Goal: Task Accomplishment & Management: Manage account settings

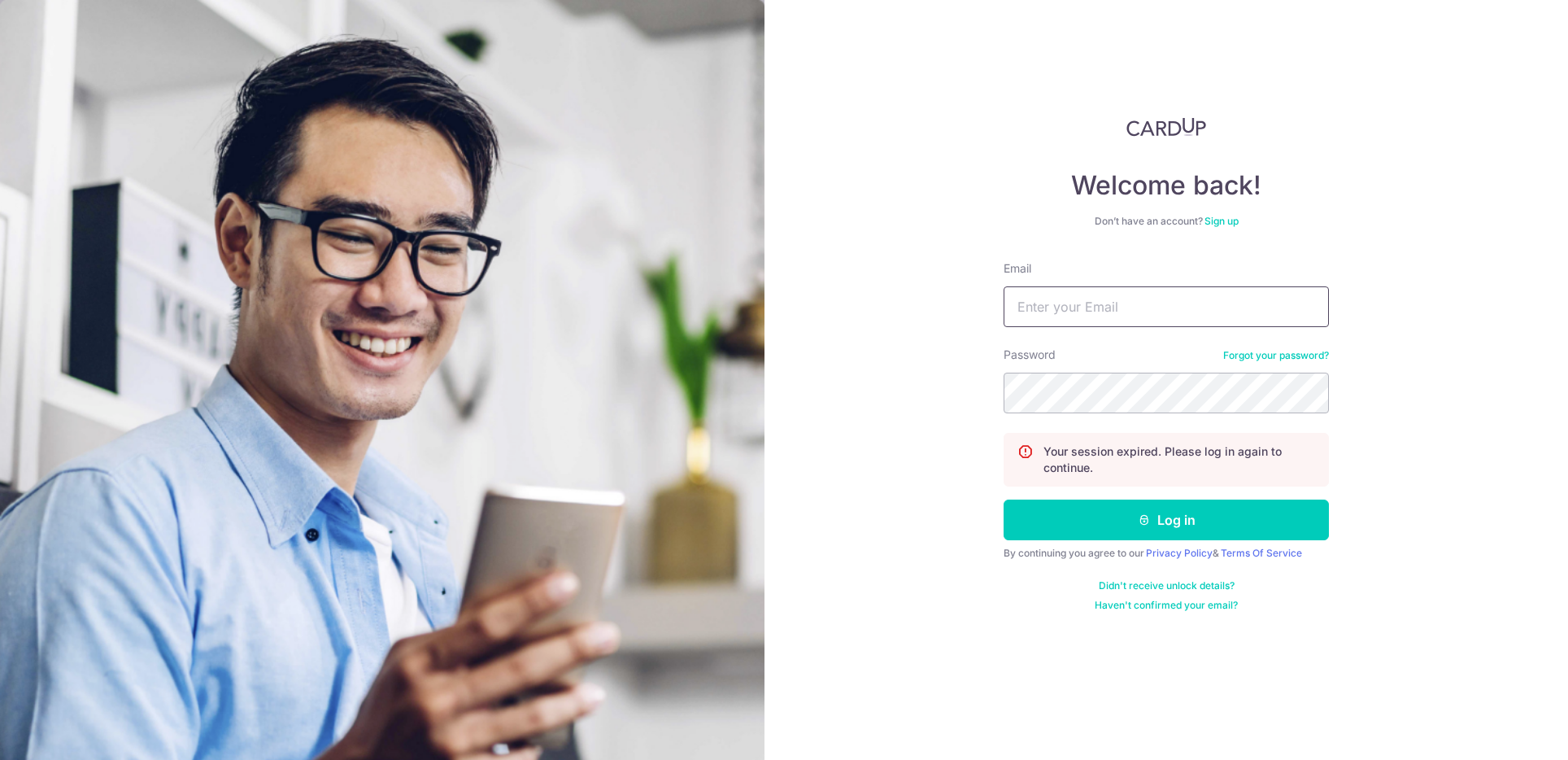
type input "[EMAIL_ADDRESS][DOMAIN_NAME]"
click at [1183, 488] on form "Email shliush@gmail.com Password Forgot your password? Your session expired. Pl…" at bounding box center [1167, 436] width 325 height 351
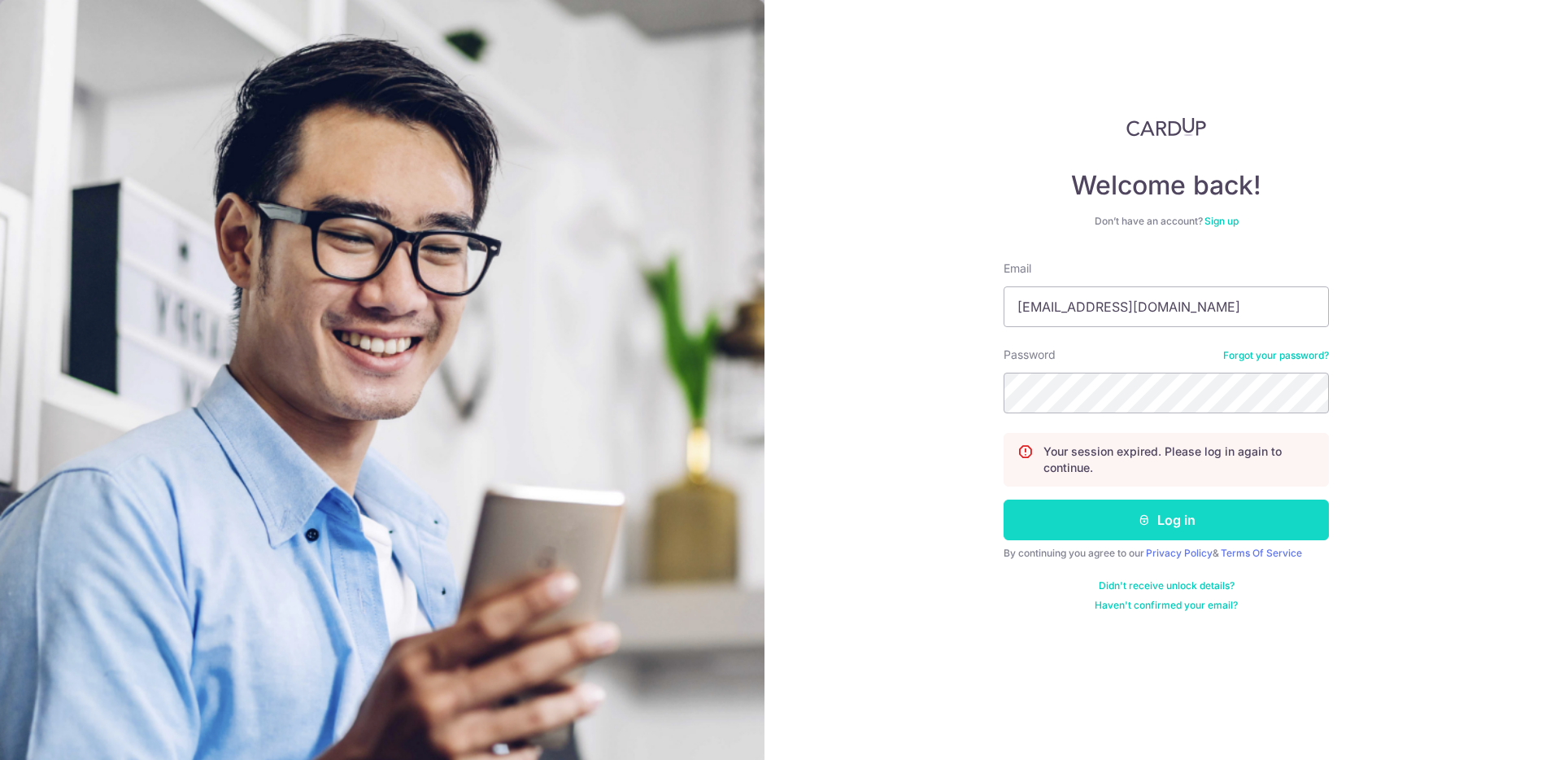
click at [1183, 512] on button "Log in" at bounding box center [1167, 519] width 325 height 41
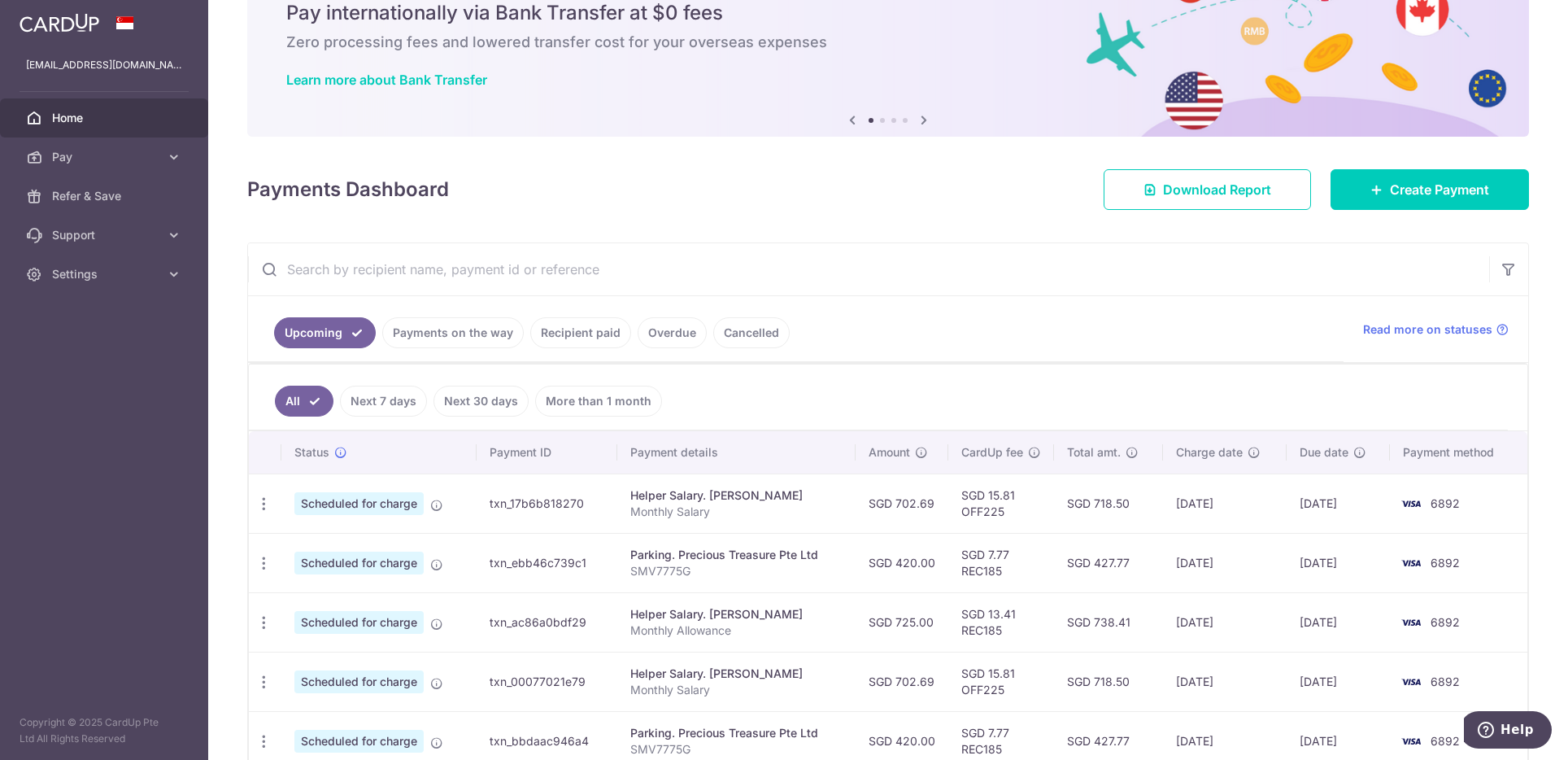
scroll to position [82, 0]
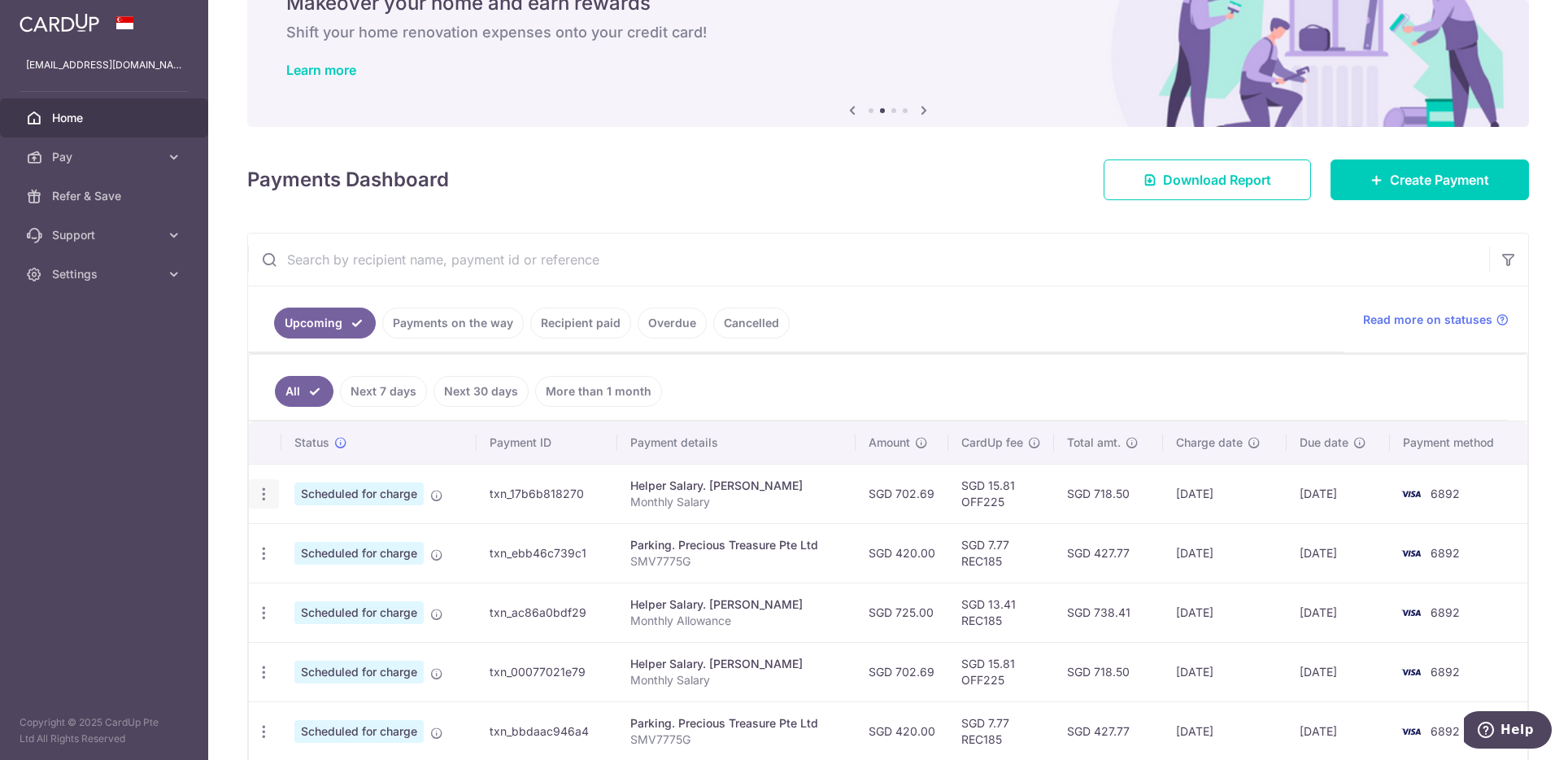
click at [267, 489] on icon "button" at bounding box center [263, 494] width 17 height 17
click at [330, 577] on span "Cancel payment" at bounding box center [350, 578] width 109 height 20
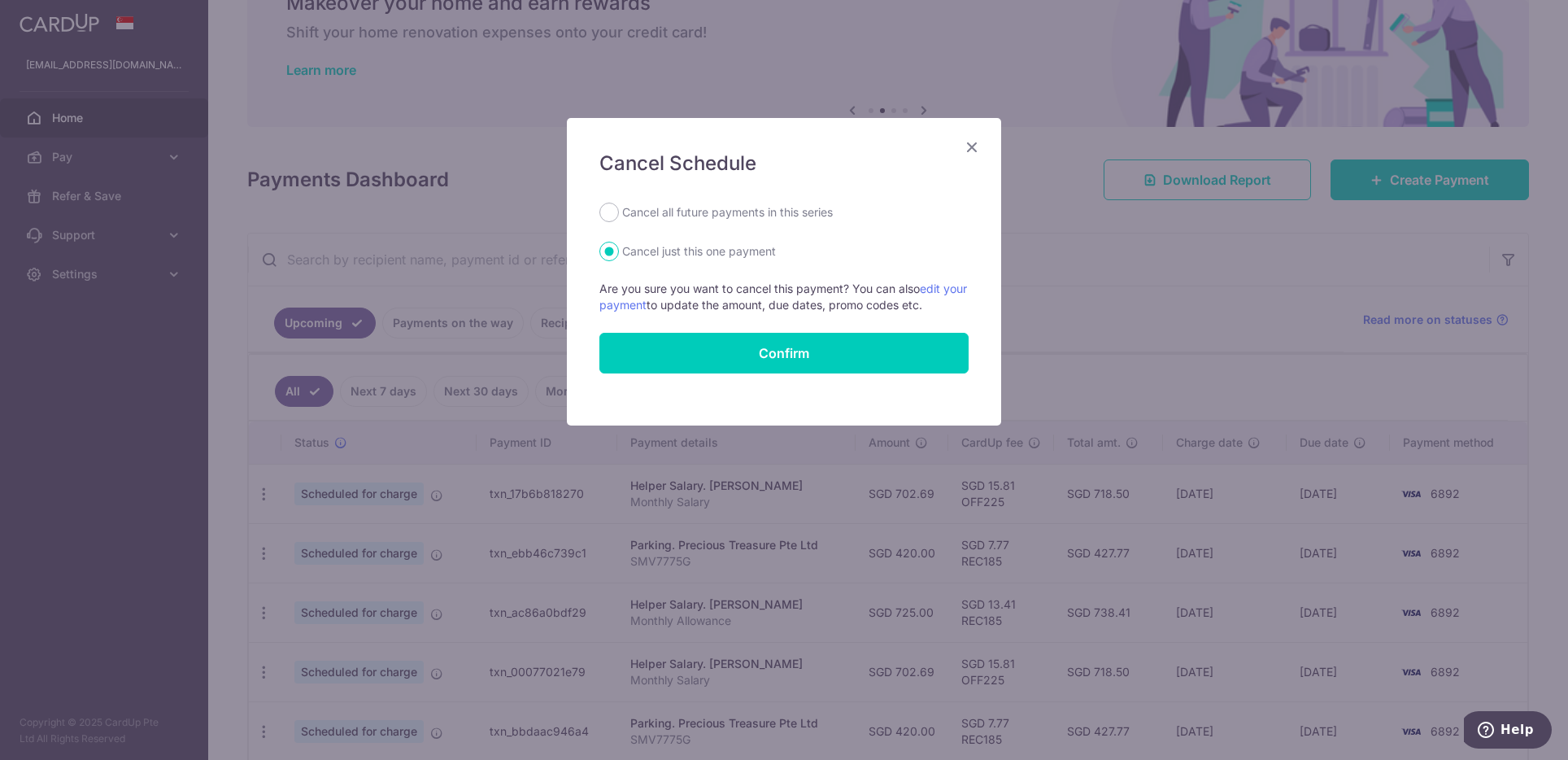
click at [673, 215] on label "Cancel all future payments in this series" at bounding box center [727, 212] width 211 height 20
click at [619, 215] on input "Cancel all future payments in this series" at bounding box center [609, 212] width 20 height 20
radio input "true"
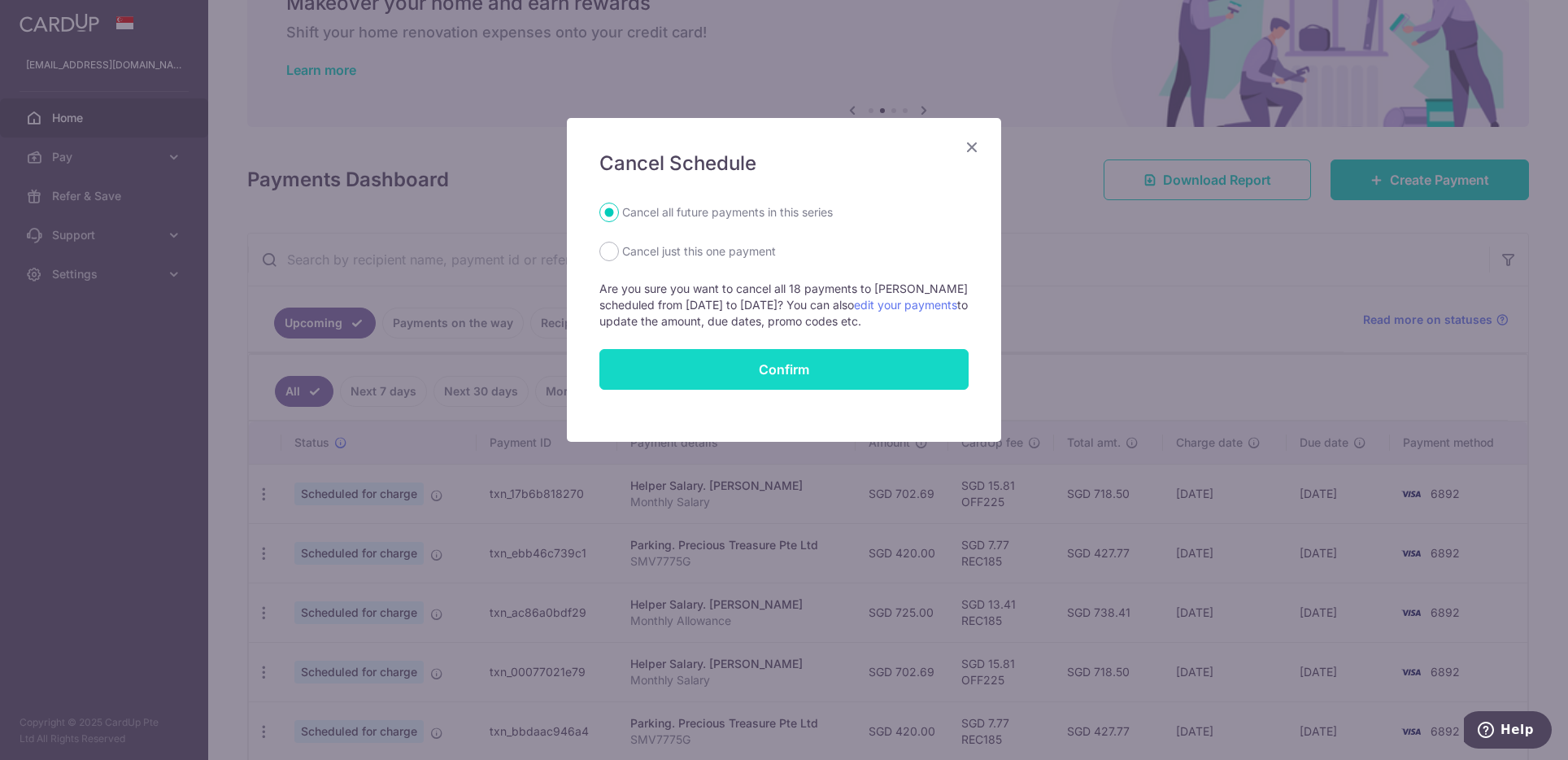
click at [734, 388] on button "Confirm" at bounding box center [784, 369] width 370 height 41
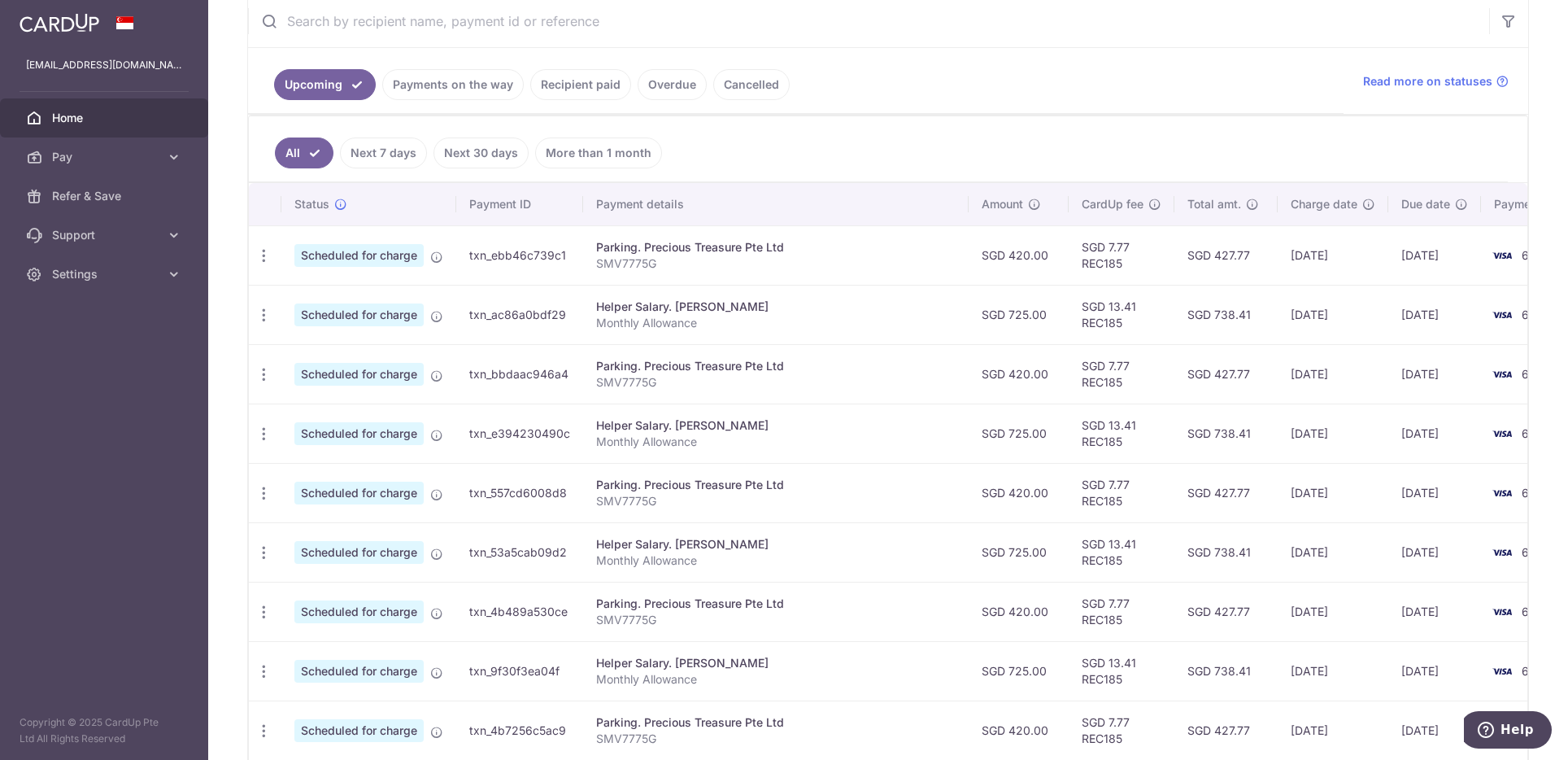
scroll to position [257, 0]
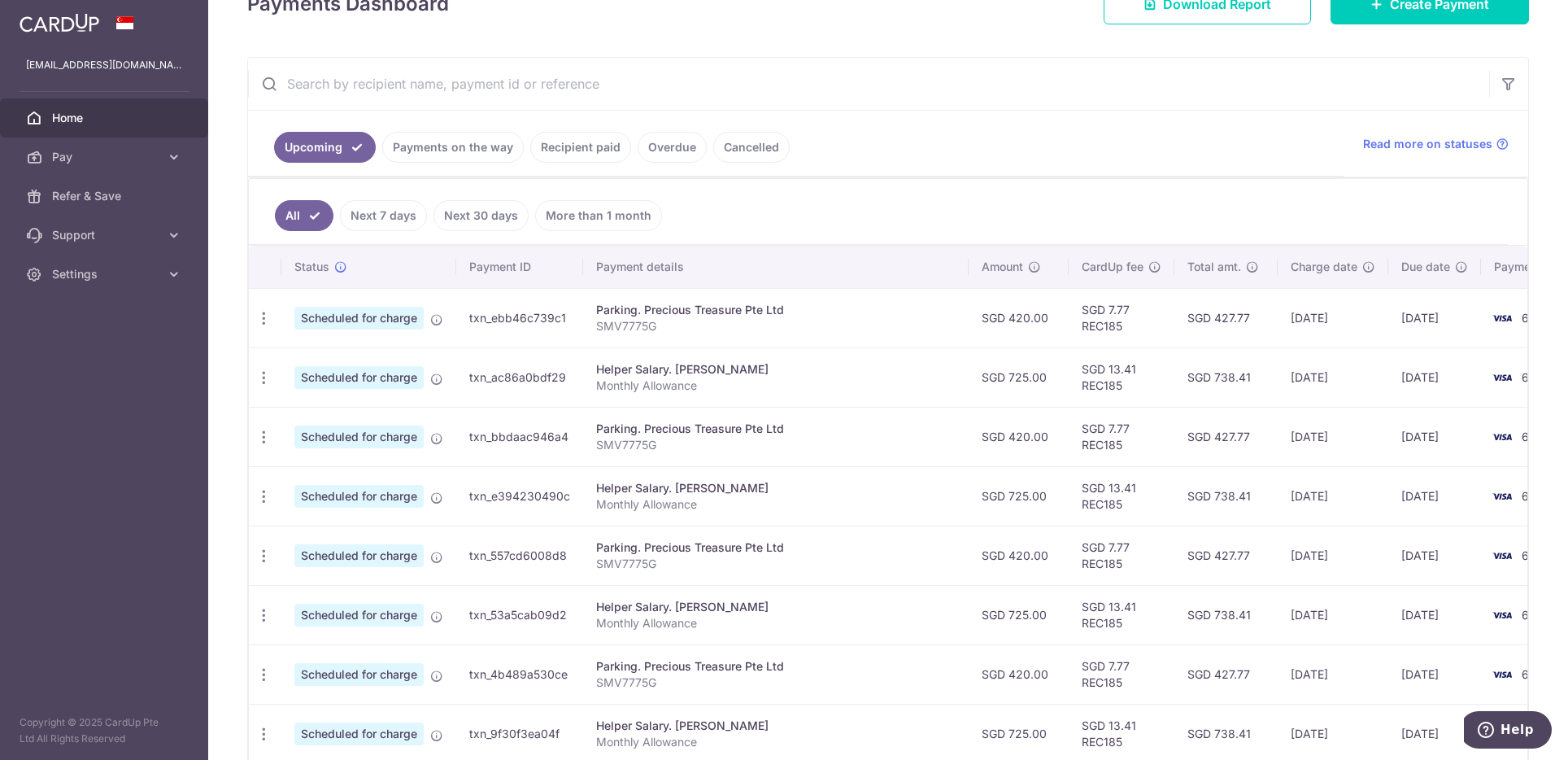
drag, startPoint x: 936, startPoint y: 309, endPoint x: 1396, endPoint y: 499, distance: 497.7
click at [1396, 499] on tbody "Update payment Cancel payment Scheduled for charge txn_ebb46c739c1 Parking. Pre…" at bounding box center [927, 585] width 1356 height 594
click at [993, 141] on ul "Upcoming Payments on the way Recipient paid Overdue Cancelled" at bounding box center [795, 143] width 1096 height 66
